Goal: Book appointment/travel/reservation

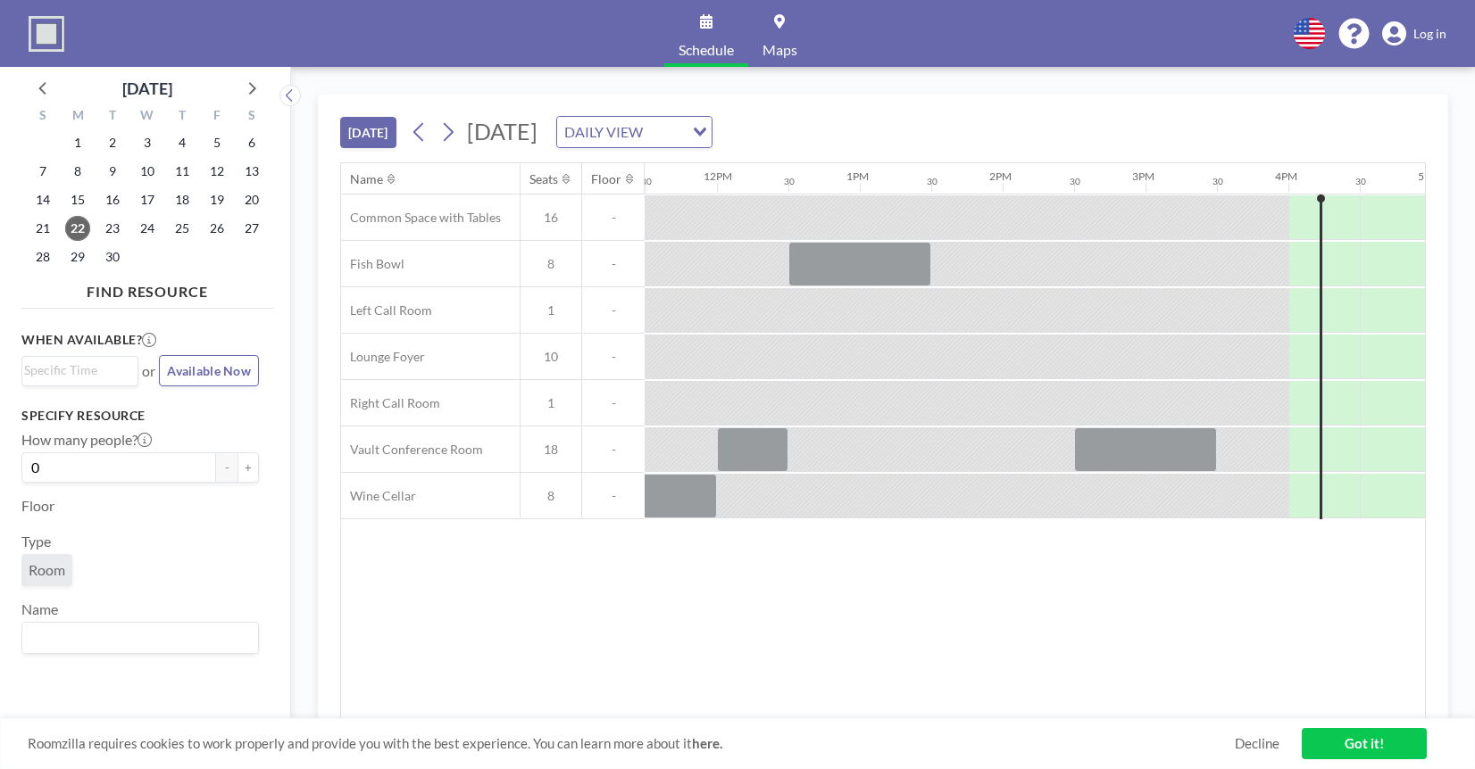
scroll to position [0, 1643]
click at [449, 138] on icon at bounding box center [449, 132] width 10 height 19
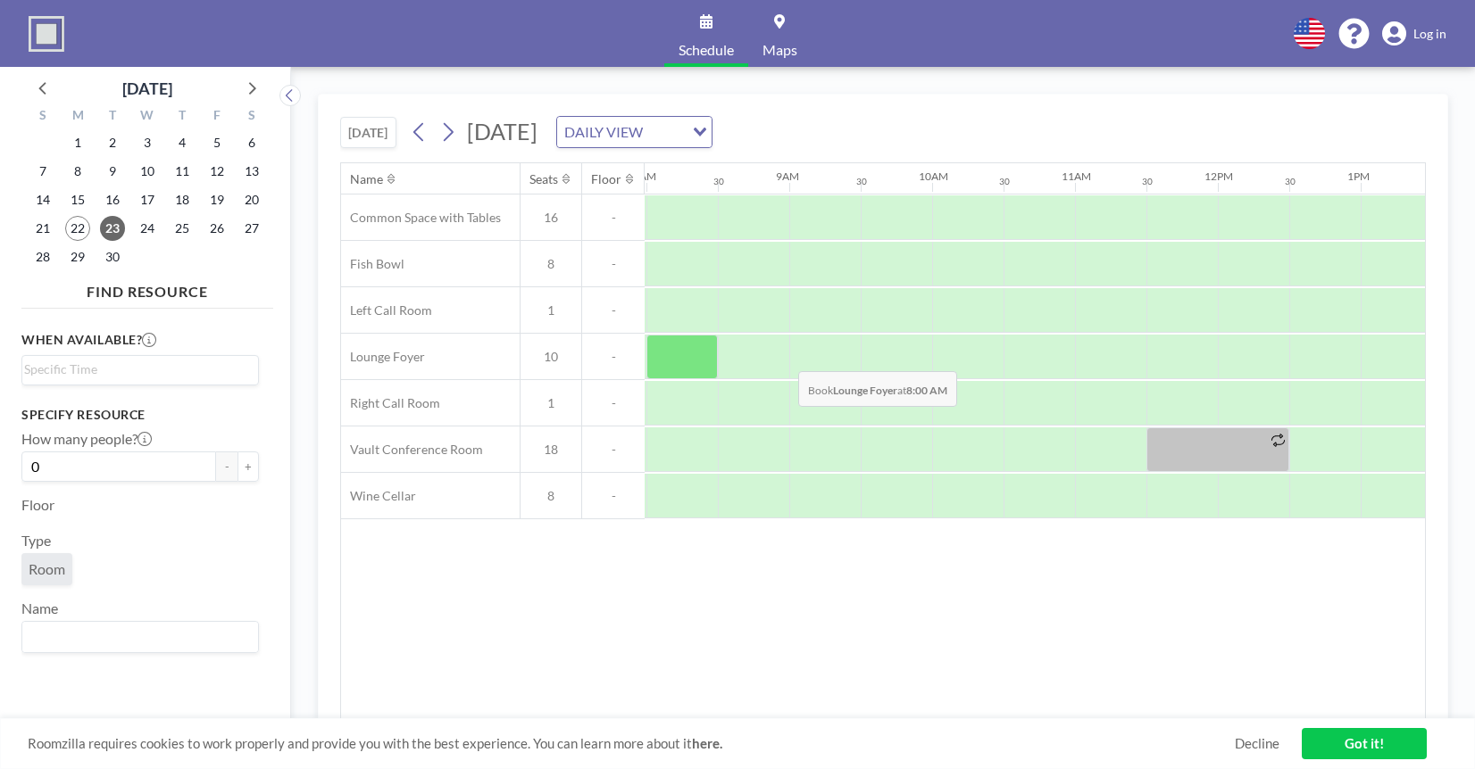
scroll to position [0, 1146]
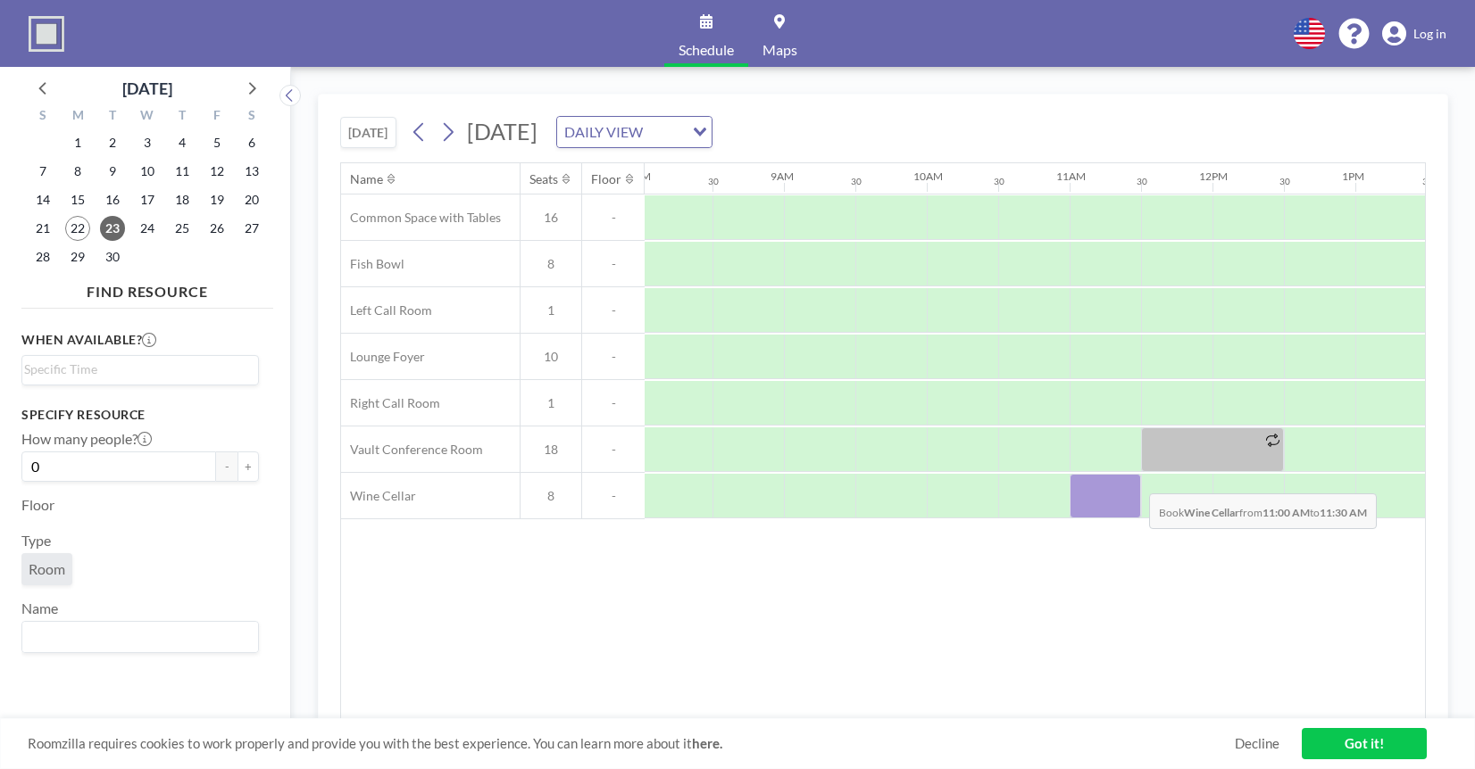
click at [1135, 480] on div at bounding box center [1104, 496] width 71 height 45
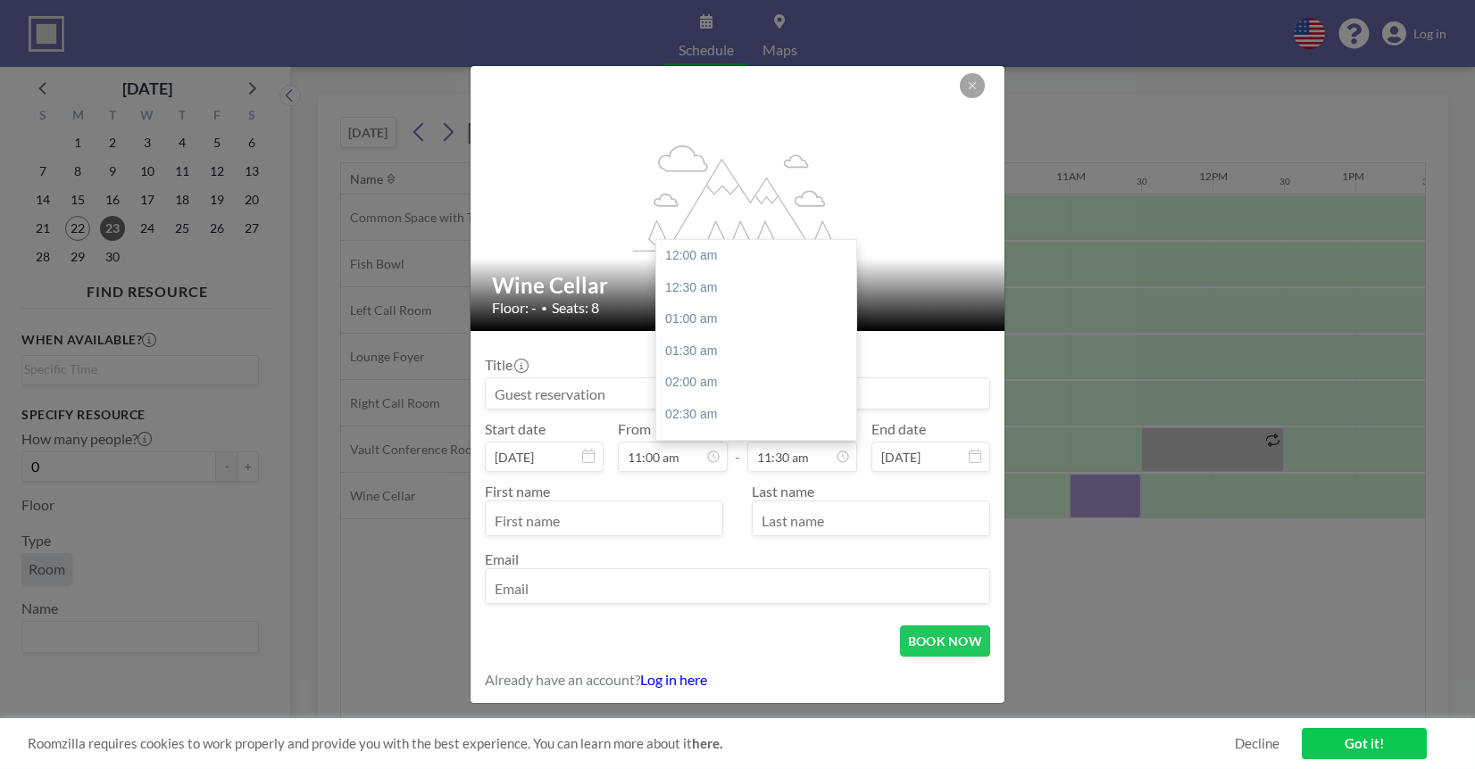
scroll to position [731, 0]
click at [728, 320] on div "12:30 pm" at bounding box center [756, 320] width 200 height 32
type input "12:30 pm"
click at [817, 459] on input "12:30 pm" at bounding box center [802, 457] width 110 height 30
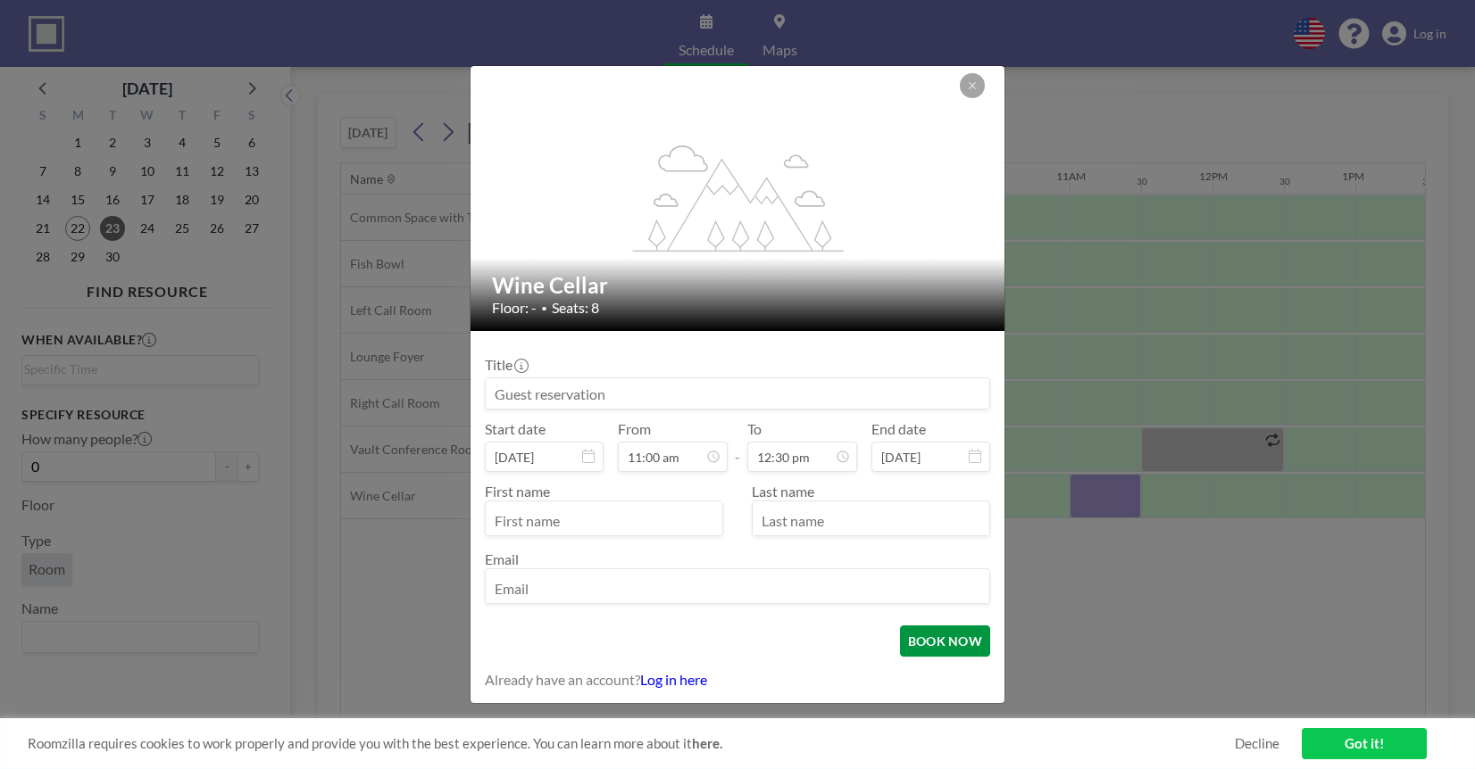
click at [932, 630] on button "BOOK NOW" at bounding box center [945, 641] width 90 height 31
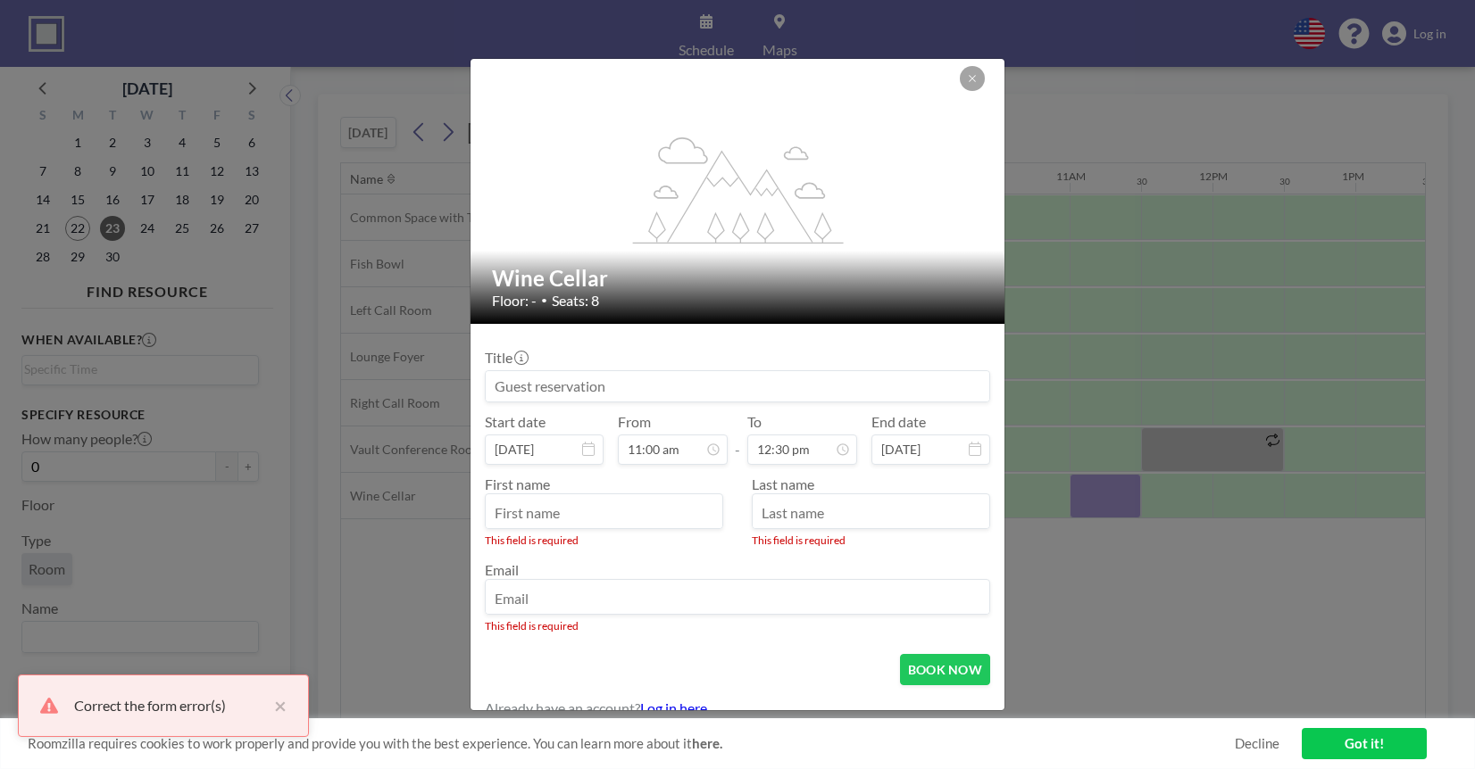
click at [594, 502] on input "text" at bounding box center [604, 513] width 237 height 30
type input "Will"
type input "Story"
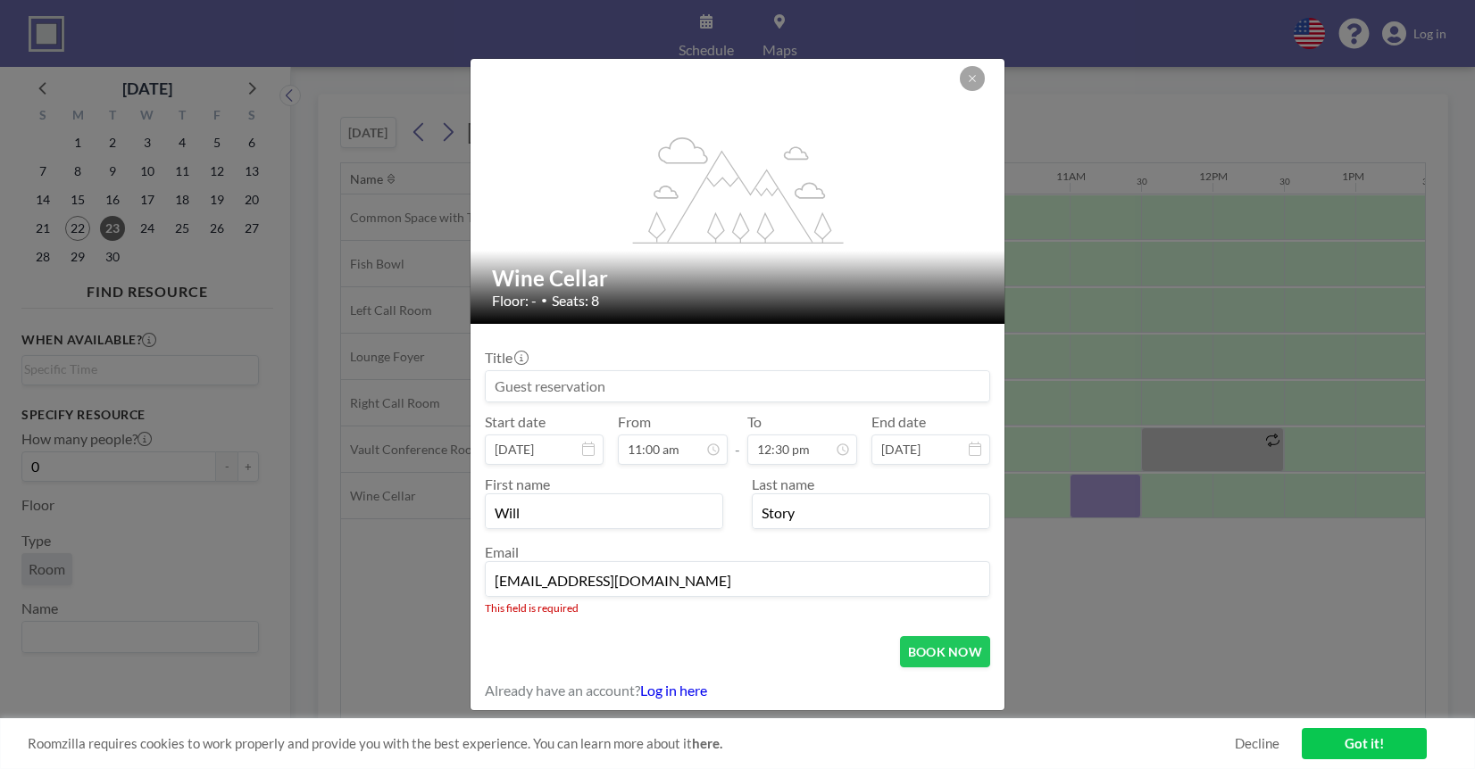
type input "[EMAIL_ADDRESS][DOMAIN_NAME]"
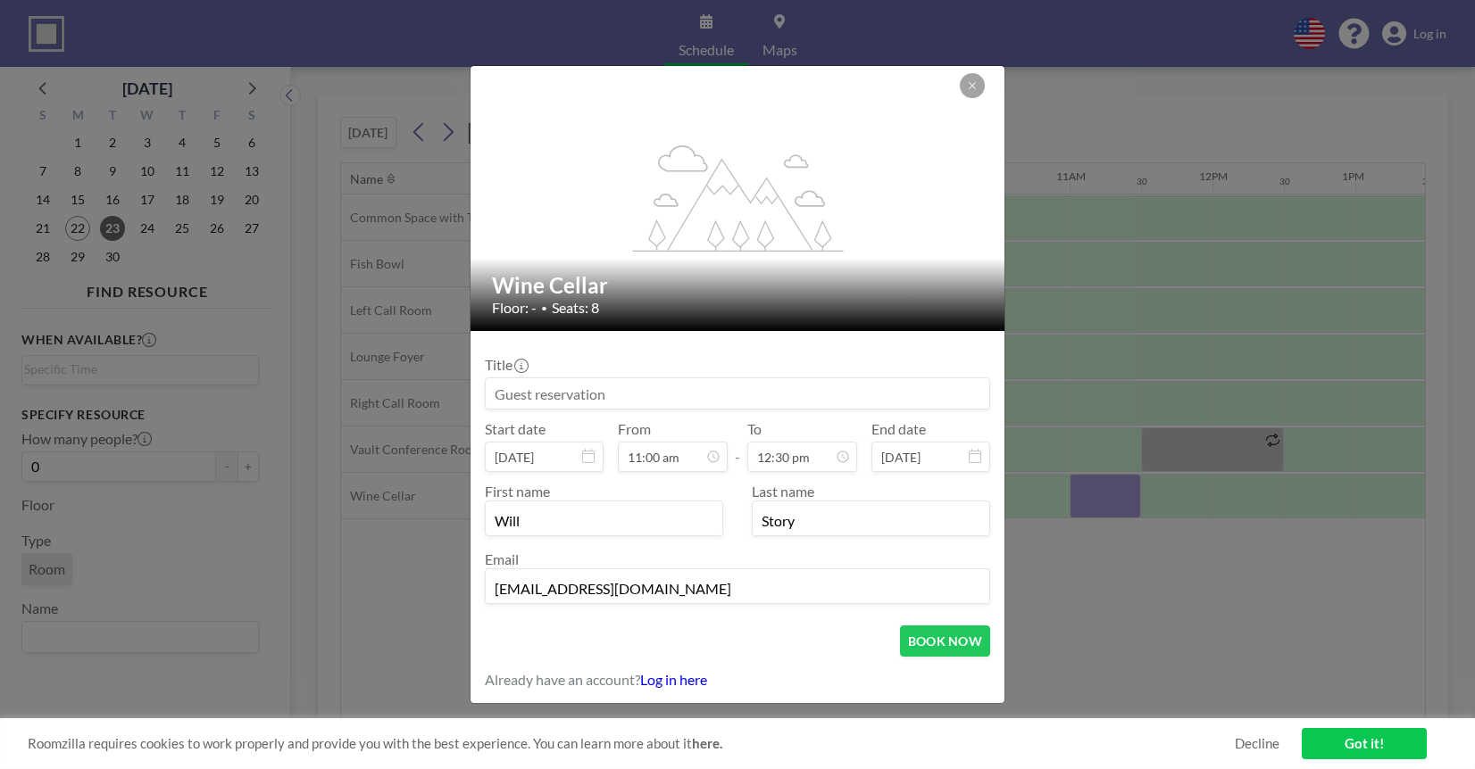
click at [532, 391] on input at bounding box center [737, 393] width 503 height 30
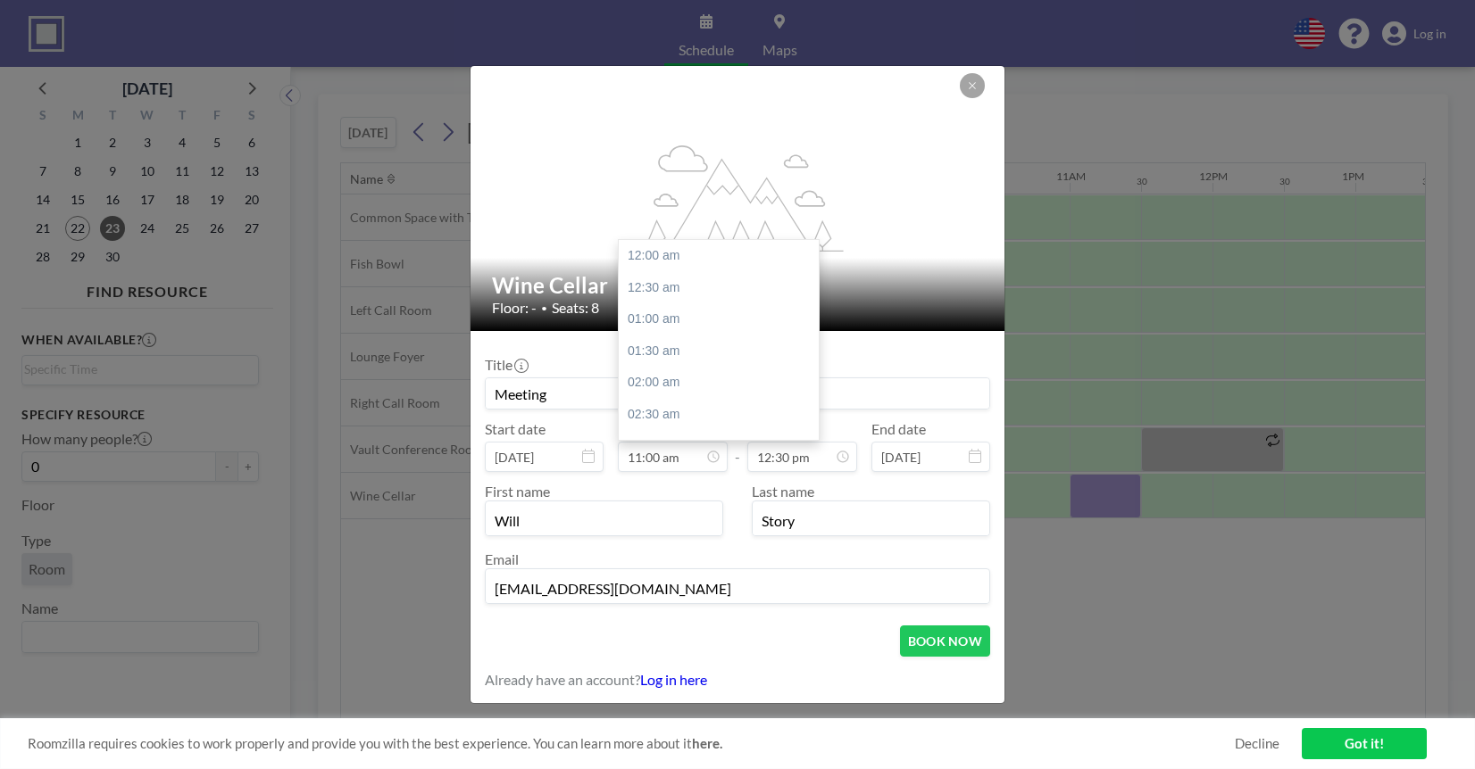
scroll to position [699, 0]
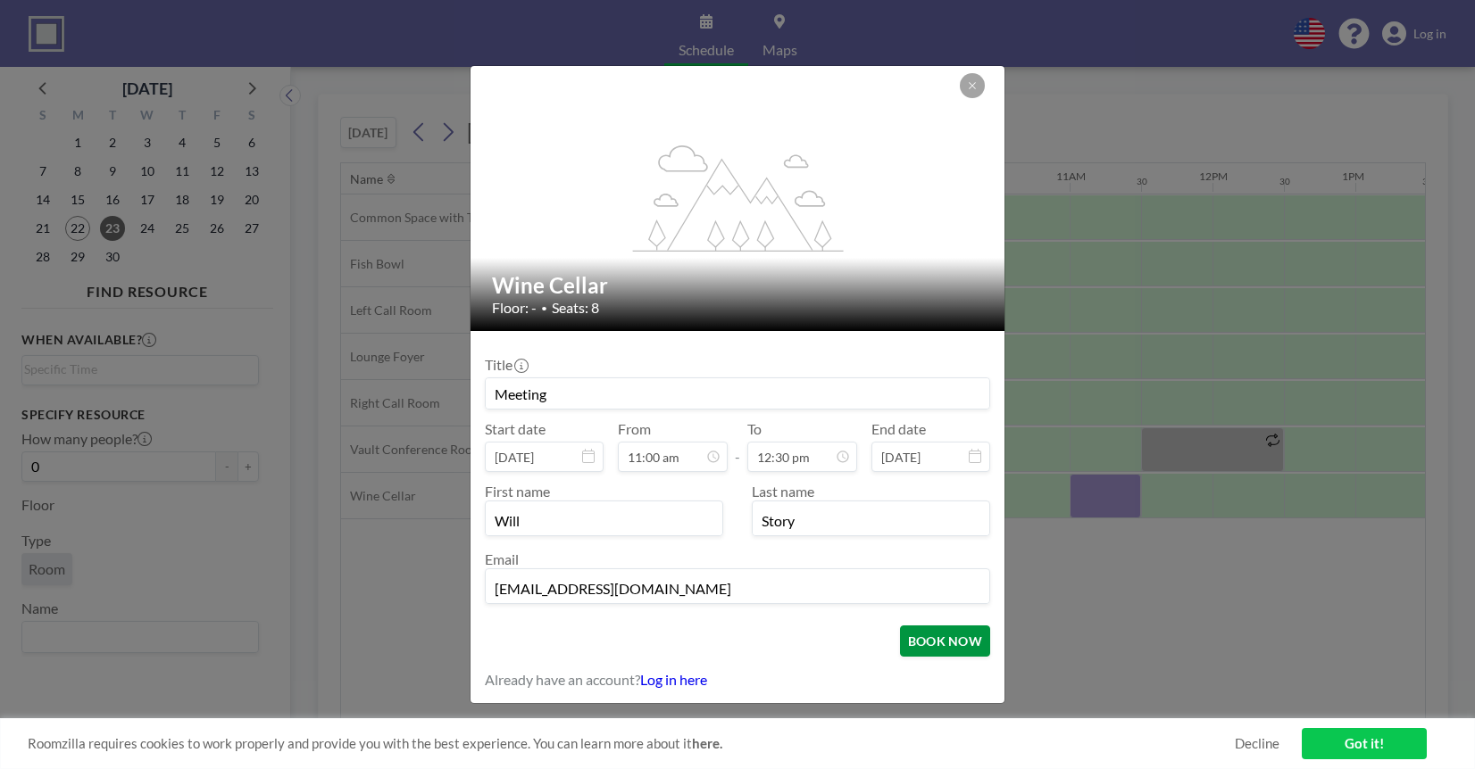
type input "Meeting"
click at [969, 653] on button "BOOK NOW" at bounding box center [945, 641] width 90 height 31
